Goal: Task Accomplishment & Management: Manage account settings

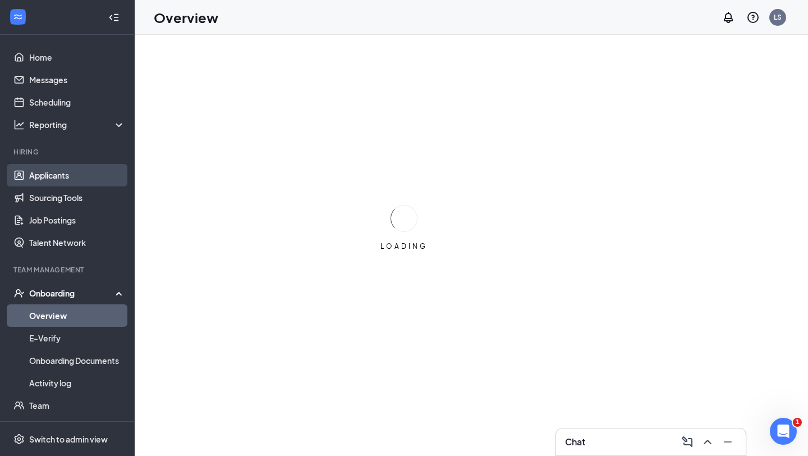
click at [76, 183] on link "Applicants" at bounding box center [77, 175] width 96 height 22
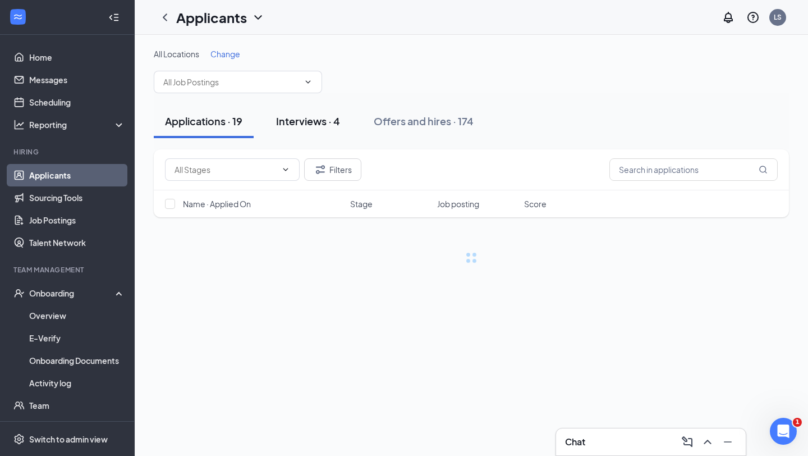
click at [320, 122] on div "Interviews · 4" at bounding box center [308, 121] width 64 height 14
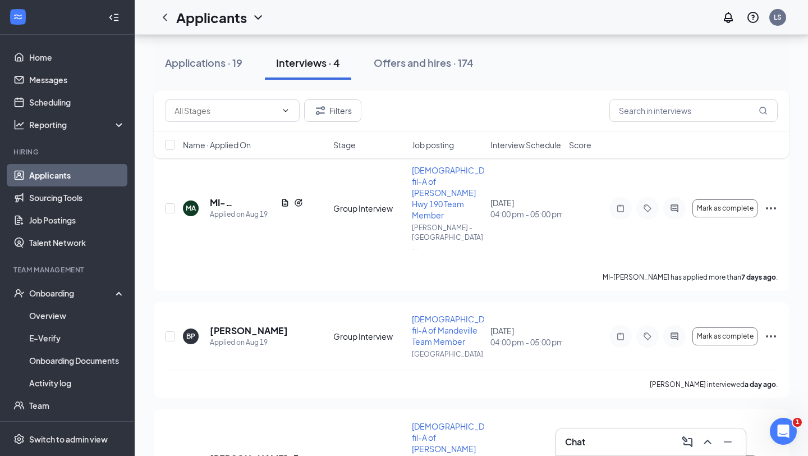
scroll to position [65, 0]
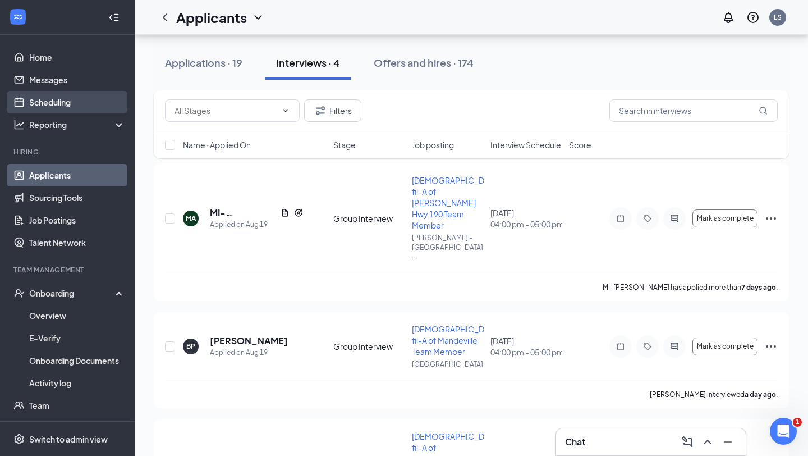
click at [71, 98] on link "Scheduling" at bounding box center [77, 102] width 96 height 22
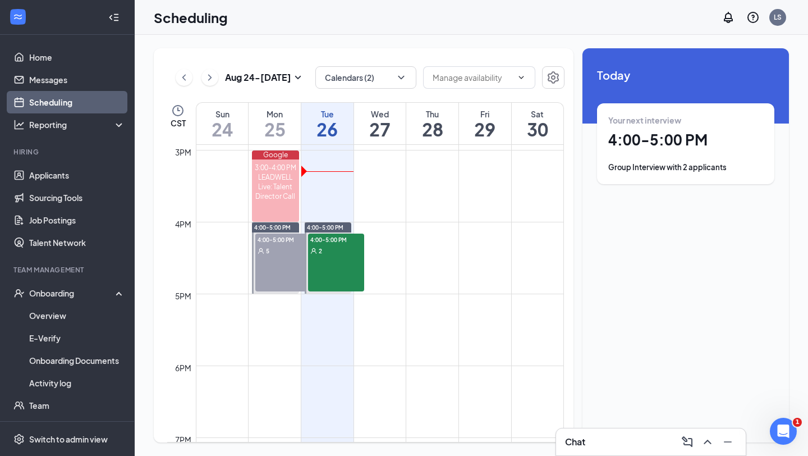
scroll to position [1073, 0]
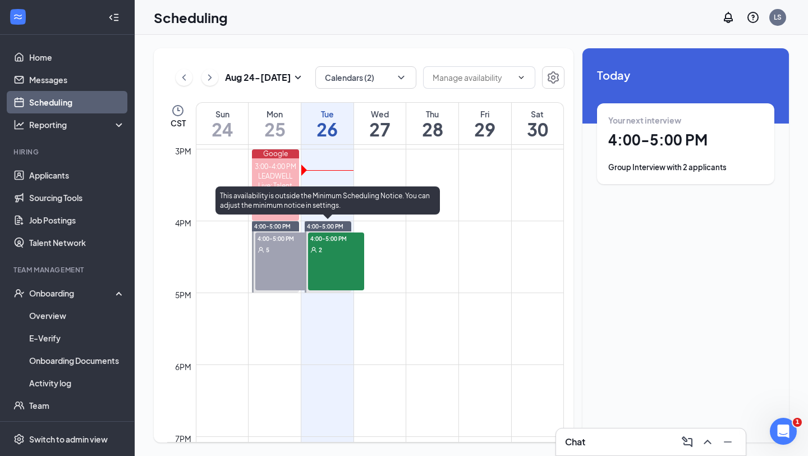
click at [345, 259] on div "4:00-5:00 PM 2" at bounding box center [336, 261] width 56 height 58
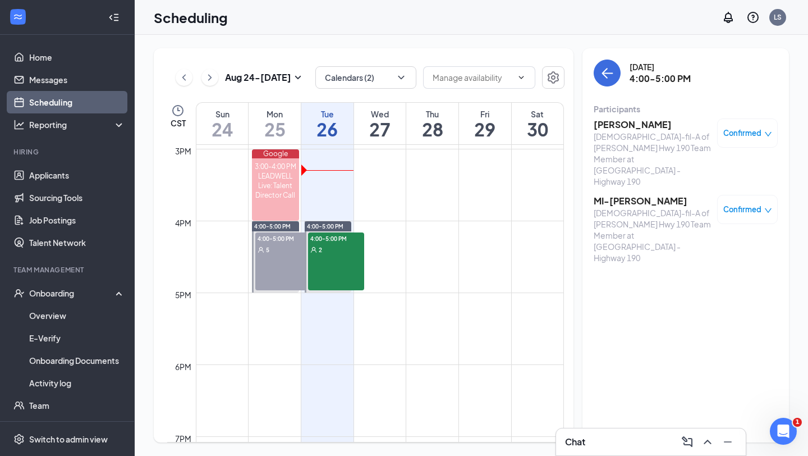
click at [284, 275] on div "4:00-5:00 PM 5" at bounding box center [283, 261] width 56 height 58
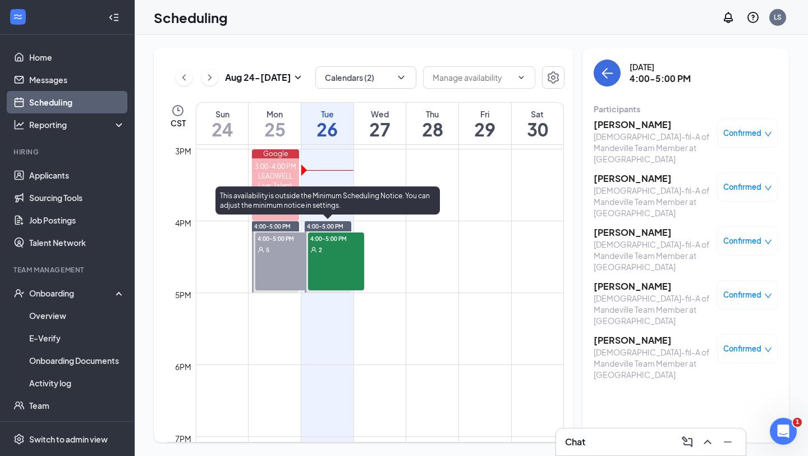
click at [334, 266] on div "4:00-5:00 PM 2" at bounding box center [336, 261] width 56 height 58
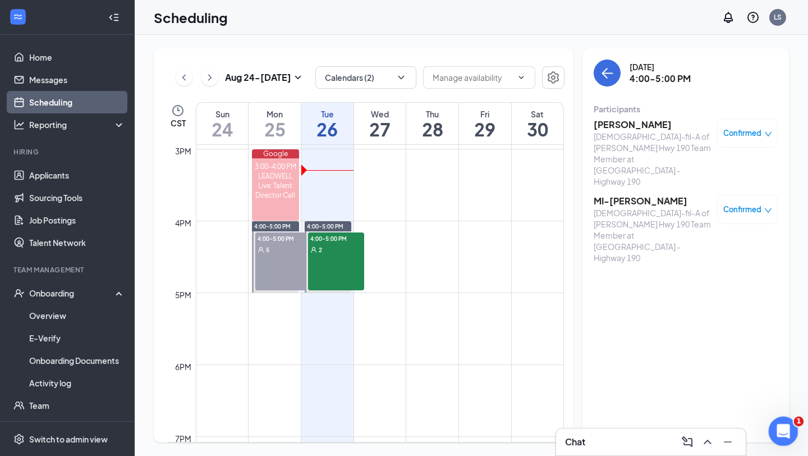
click at [797, 425] on div "Open Intercom Messenger" at bounding box center [781, 429] width 37 height 37
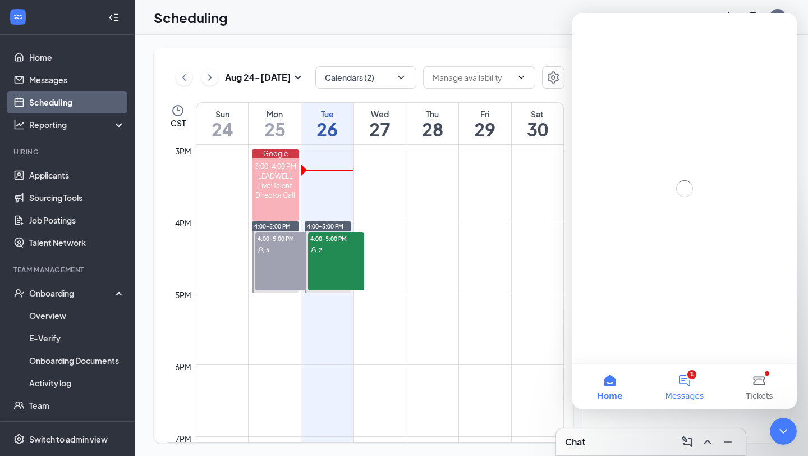
click at [701, 393] on span "Messages" at bounding box center [684, 396] width 39 height 8
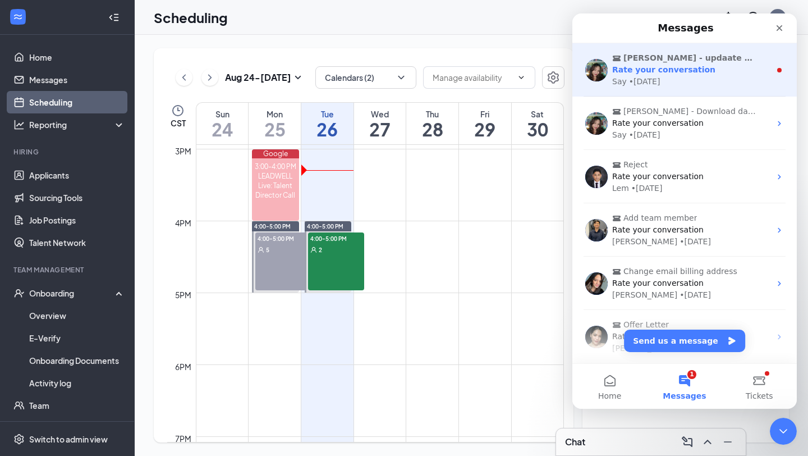
click at [661, 61] on span "[PERSON_NAME] - updaate email" at bounding box center [690, 58] width 134 height 12
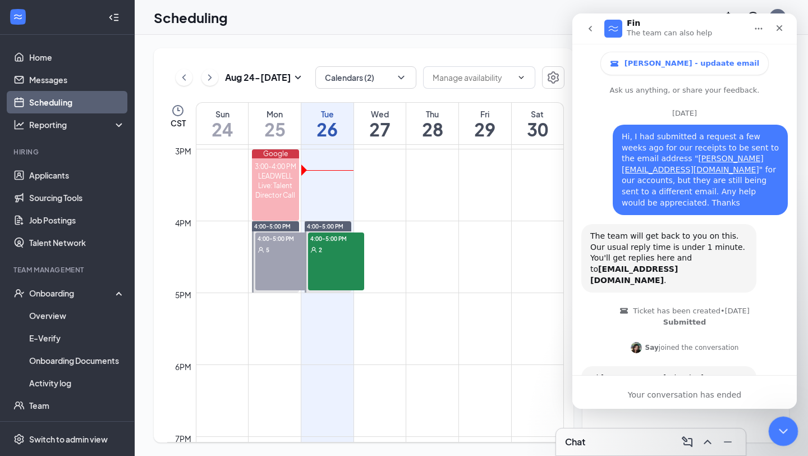
scroll to position [55, 0]
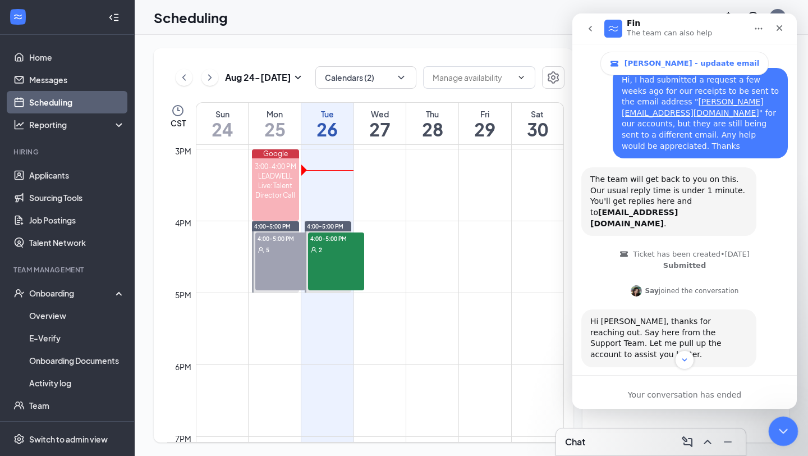
click at [786, 429] on icon "Close Intercom Messenger" at bounding box center [781, 428] width 13 height 13
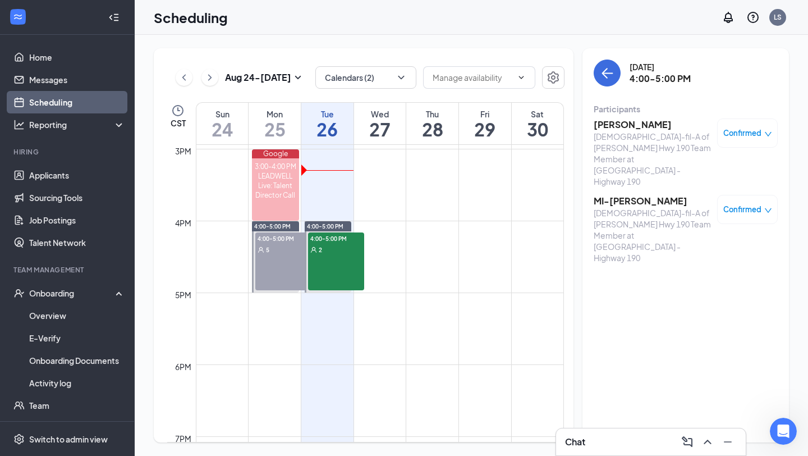
scroll to position [1225, 0]
